Goal: Task Accomplishment & Management: Manage account settings

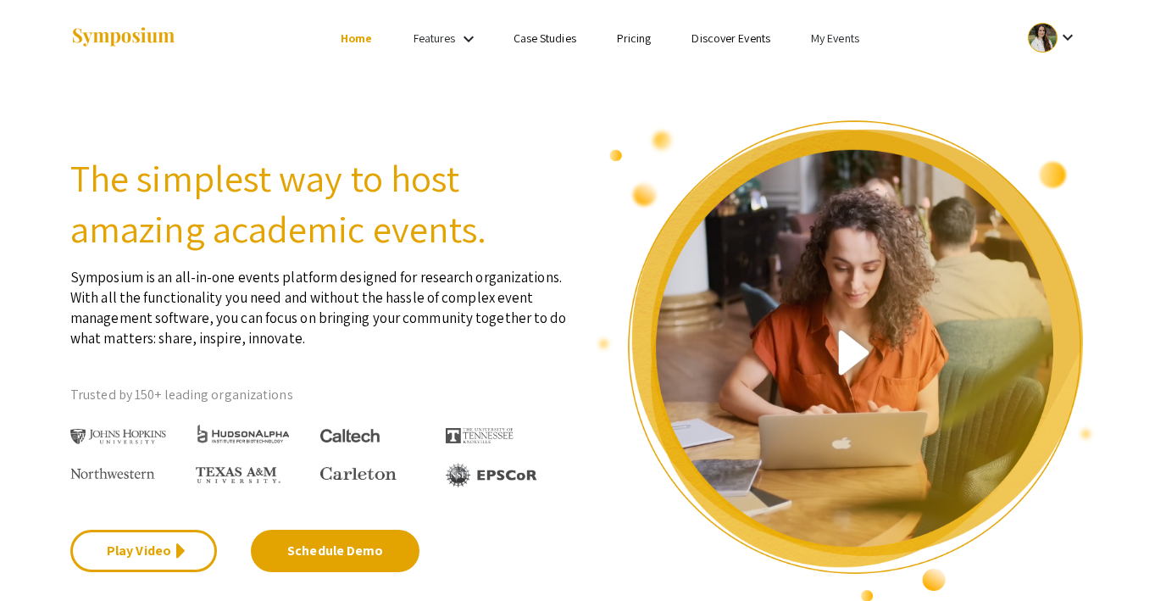
click at [829, 35] on link "My Events" at bounding box center [835, 38] width 48 height 15
click at [847, 66] on button "Events I've organized" at bounding box center [862, 75] width 145 height 41
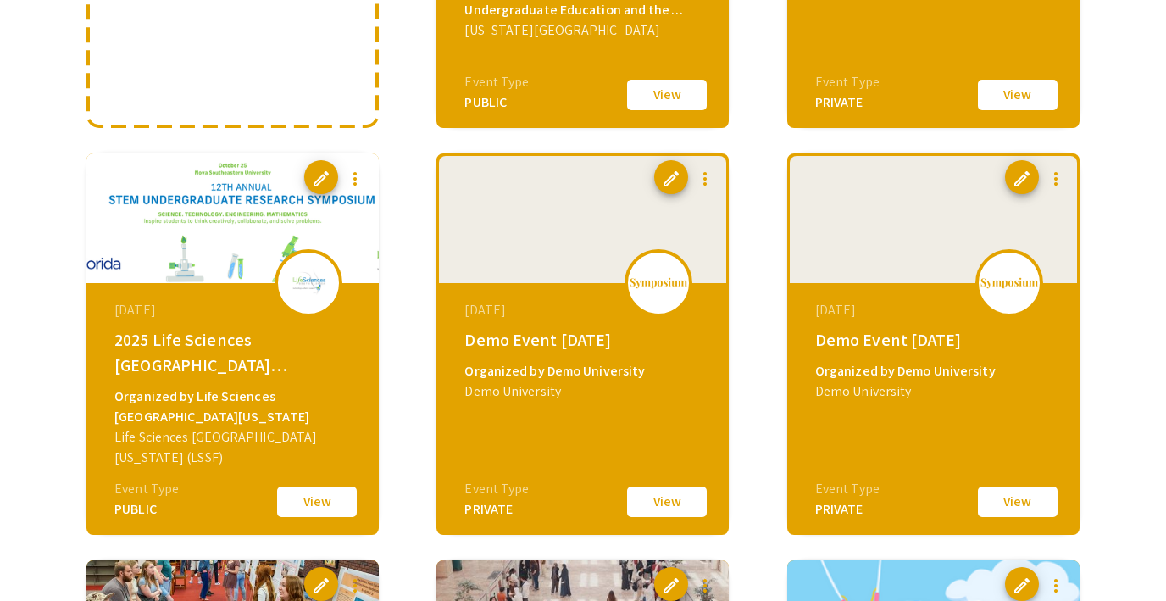
scroll to position [447, 0]
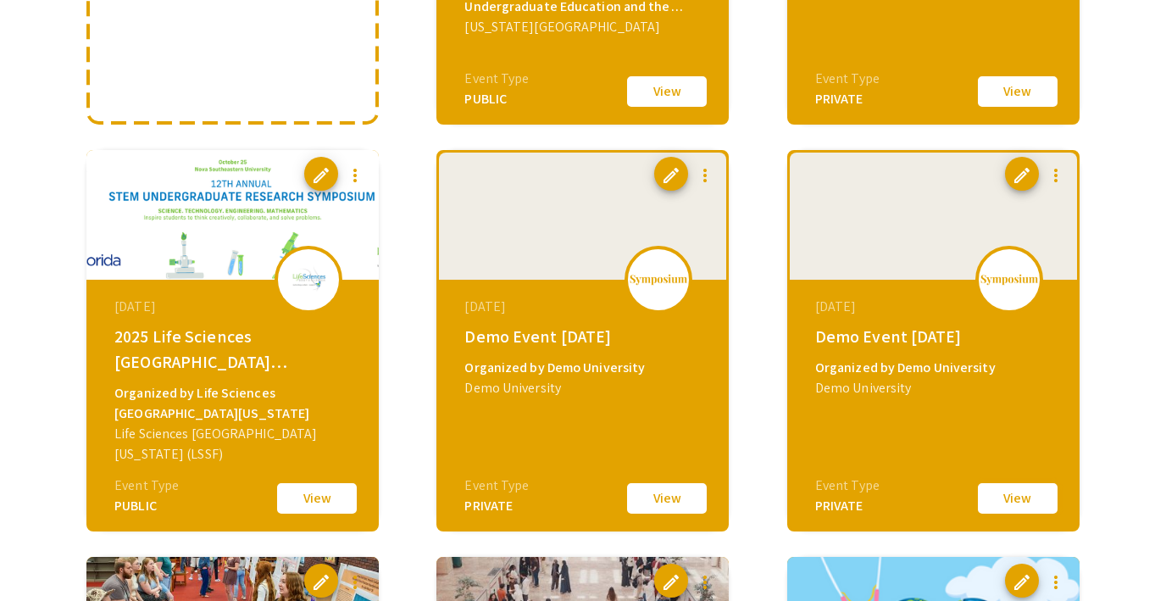
click at [1024, 498] on button "View" at bounding box center [1017, 498] width 85 height 36
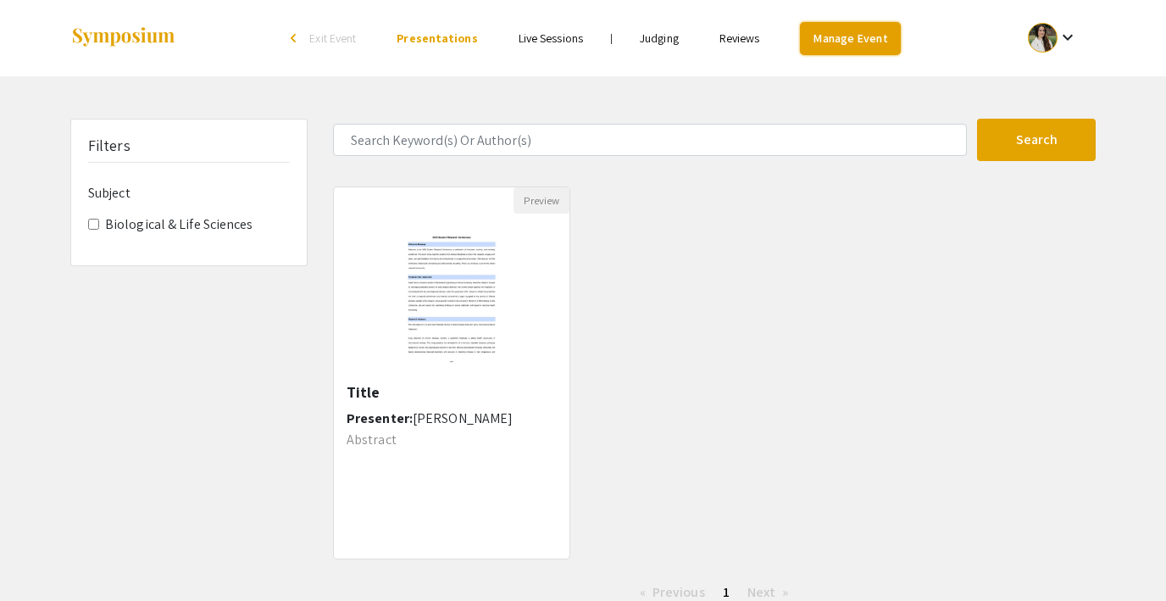
click at [860, 37] on link "Manage Event" at bounding box center [850, 38] width 100 height 33
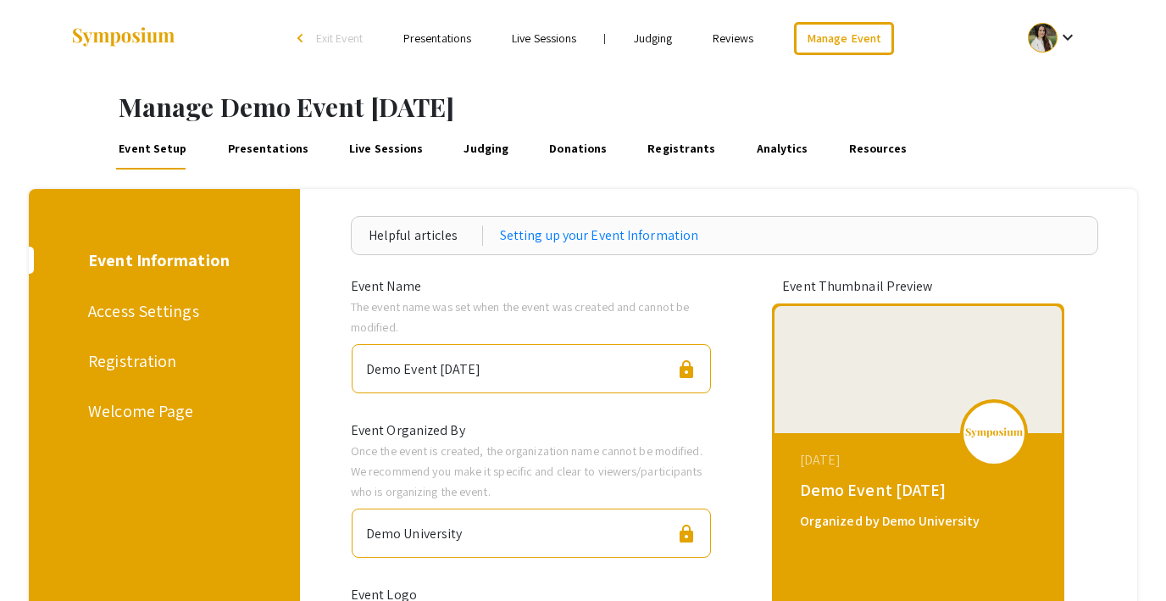
click at [174, 298] on div "Access Settings" at bounding box center [161, 310] width 147 height 25
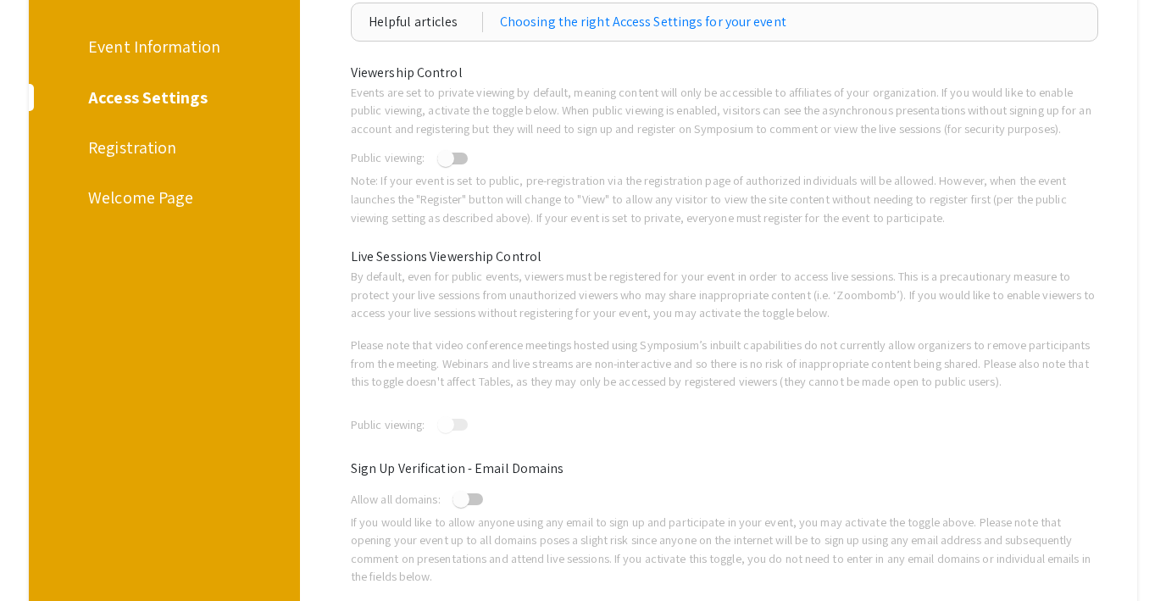
scroll to position [219, 0]
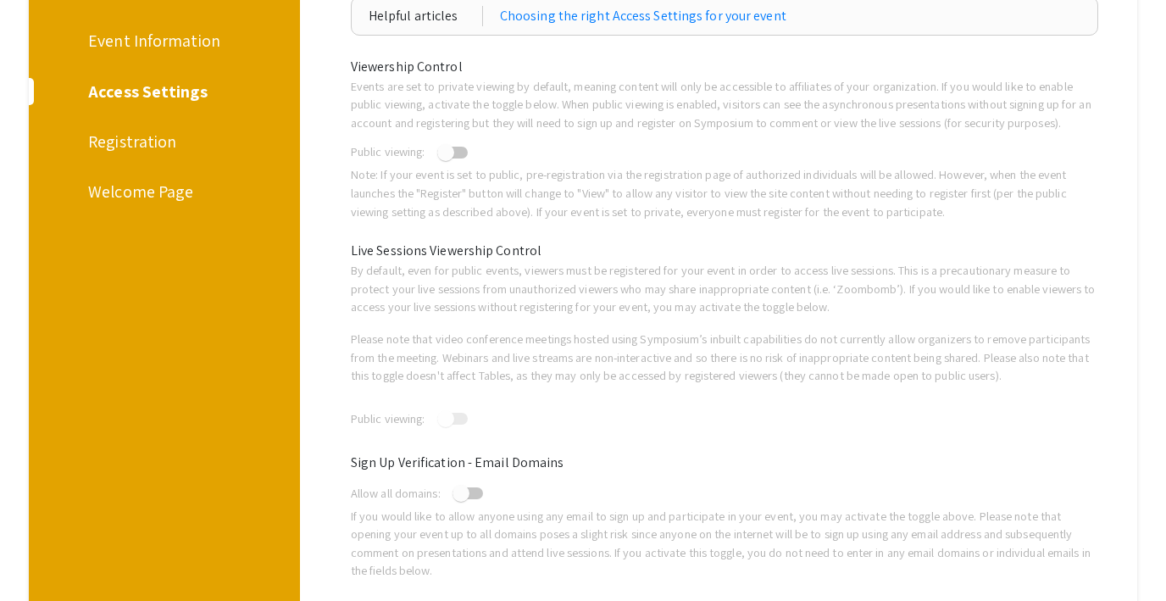
click at [139, 136] on div "Registration" at bounding box center [161, 141] width 147 height 25
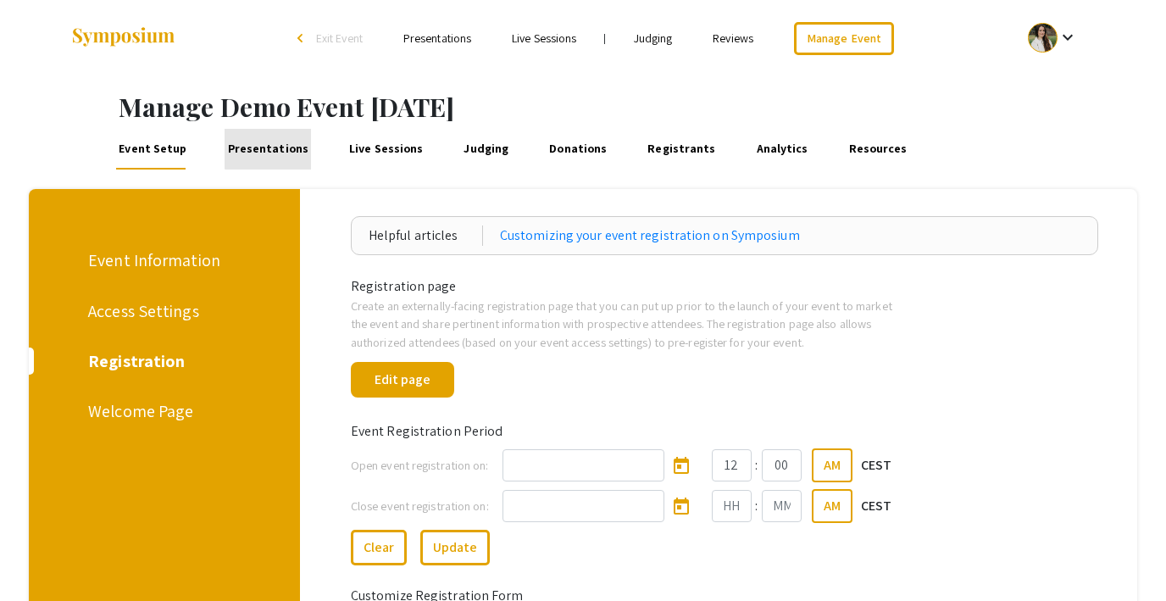
click at [270, 145] on link "Presentations" at bounding box center [268, 149] width 86 height 41
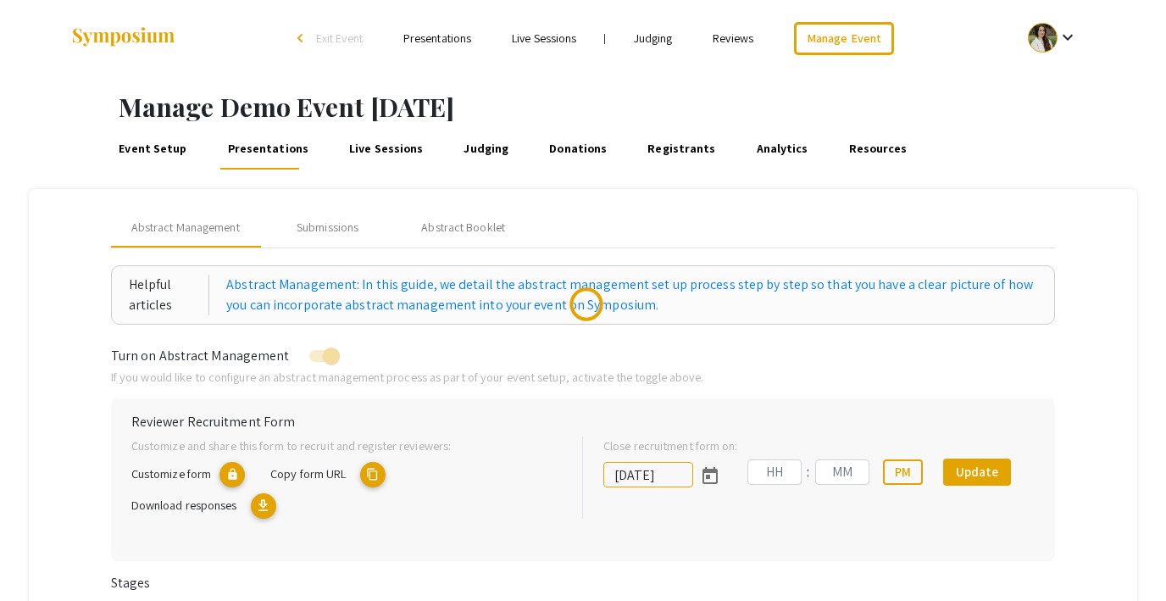
type input "[DATE]"
type input "05"
type input "43"
click at [753, 146] on link "Analytics" at bounding box center [782, 149] width 58 height 41
